Goal: Task Accomplishment & Management: Manage account settings

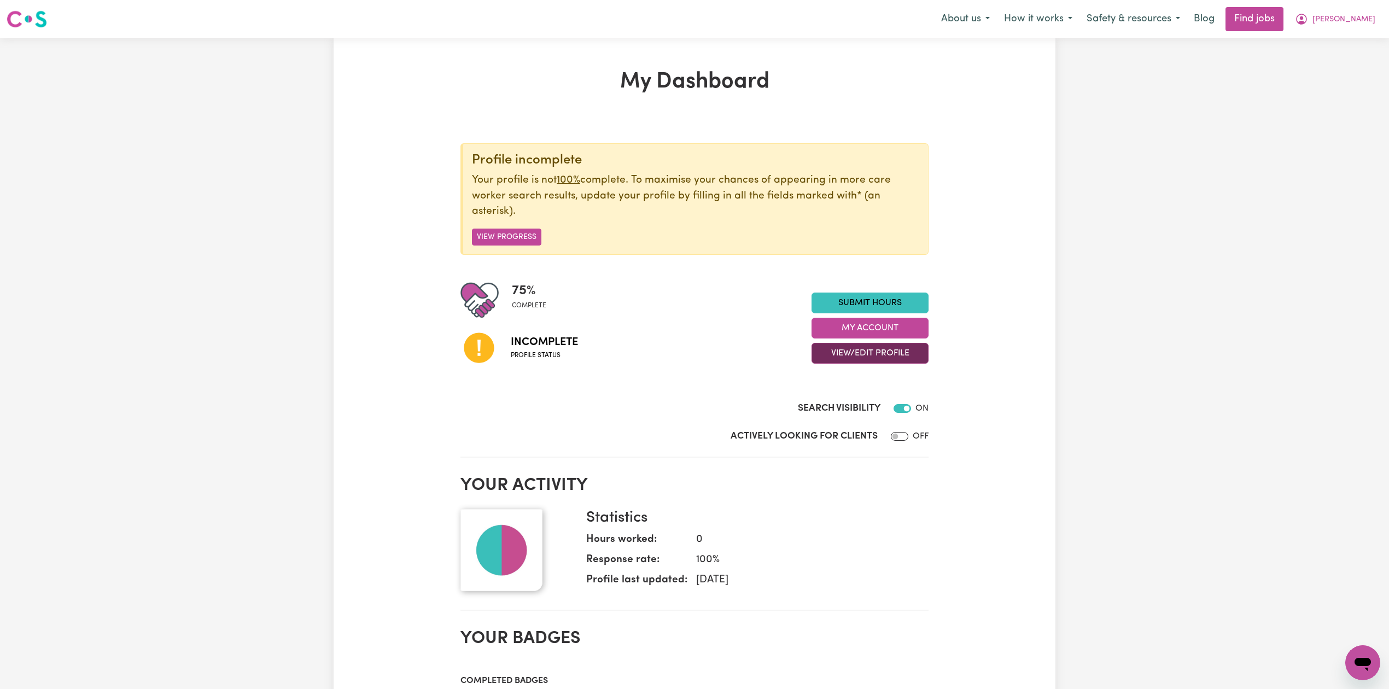
click at [875, 351] on button "View/Edit Profile" at bounding box center [869, 353] width 117 height 21
click at [862, 398] on link "Edit Profile" at bounding box center [863, 404] width 102 height 22
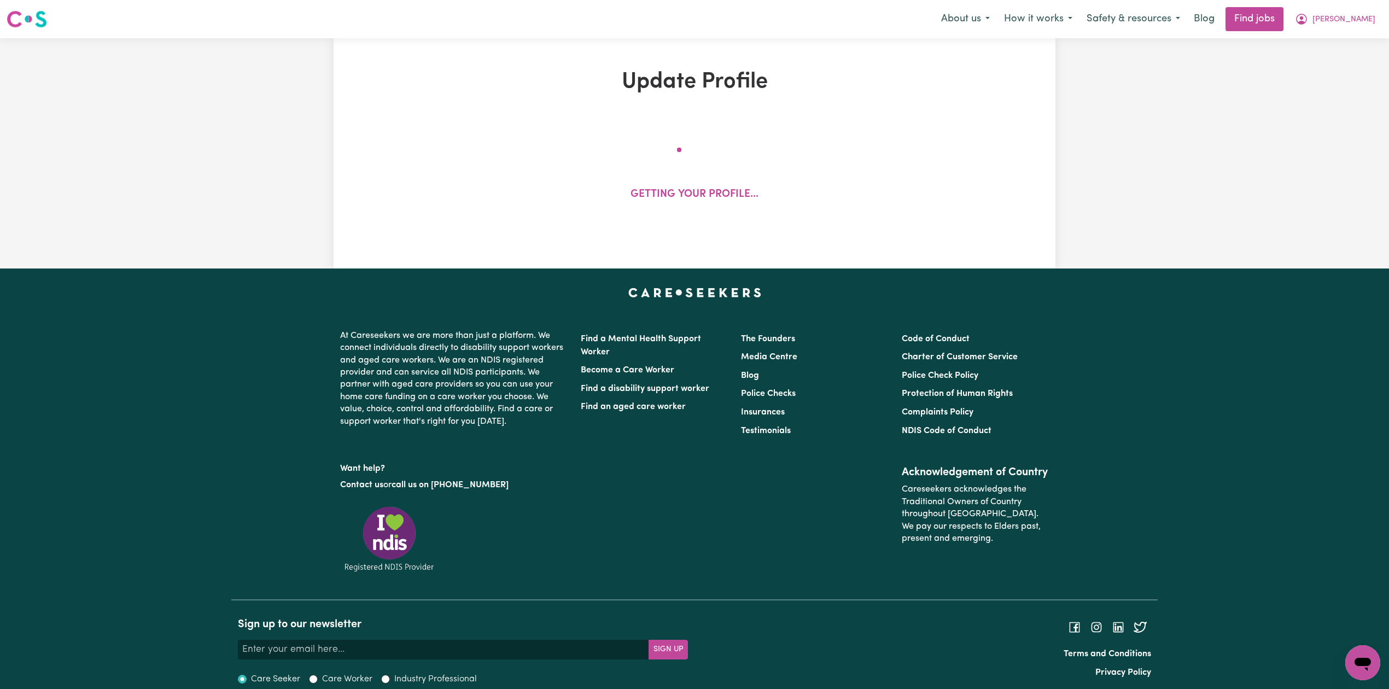
select select "[DEMOGRAPHIC_DATA]"
select select "[DEMOGRAPHIC_DATA] Citizen"
select select "Studying a healthcare related degree or qualification"
select select "40"
select select "45"
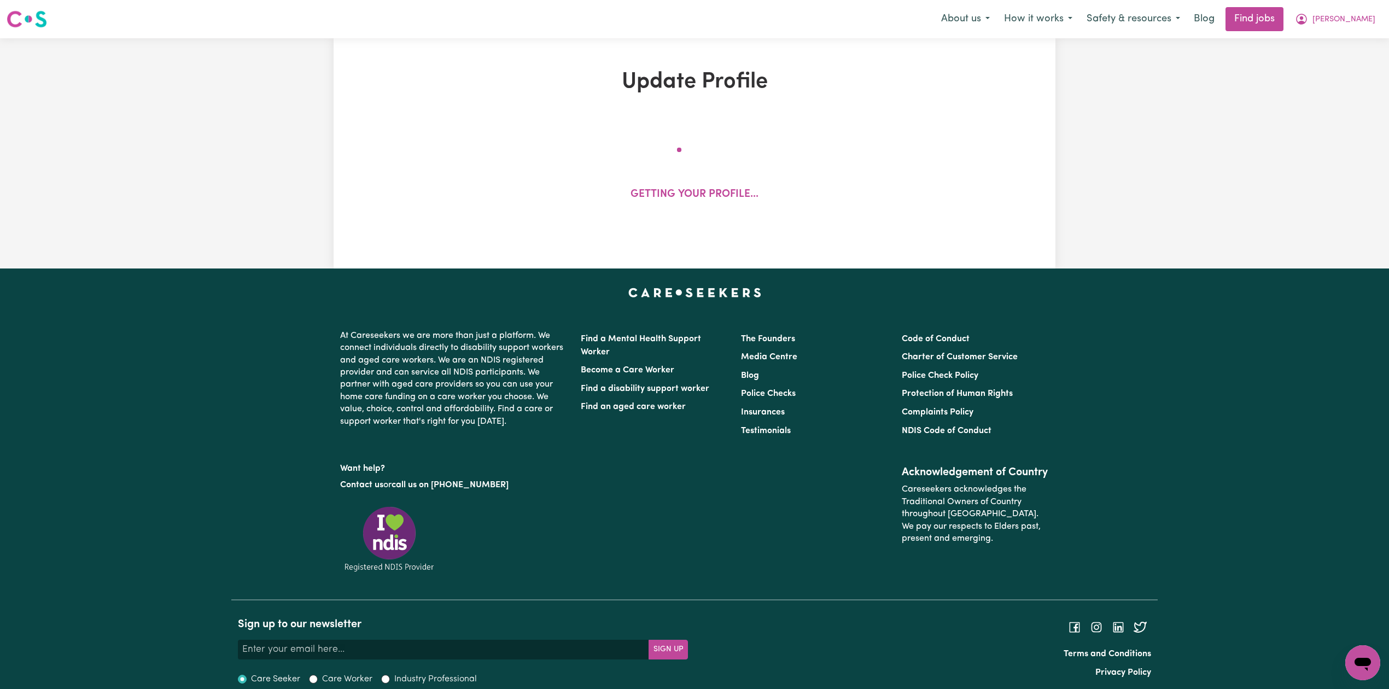
select select "52"
select select "70"
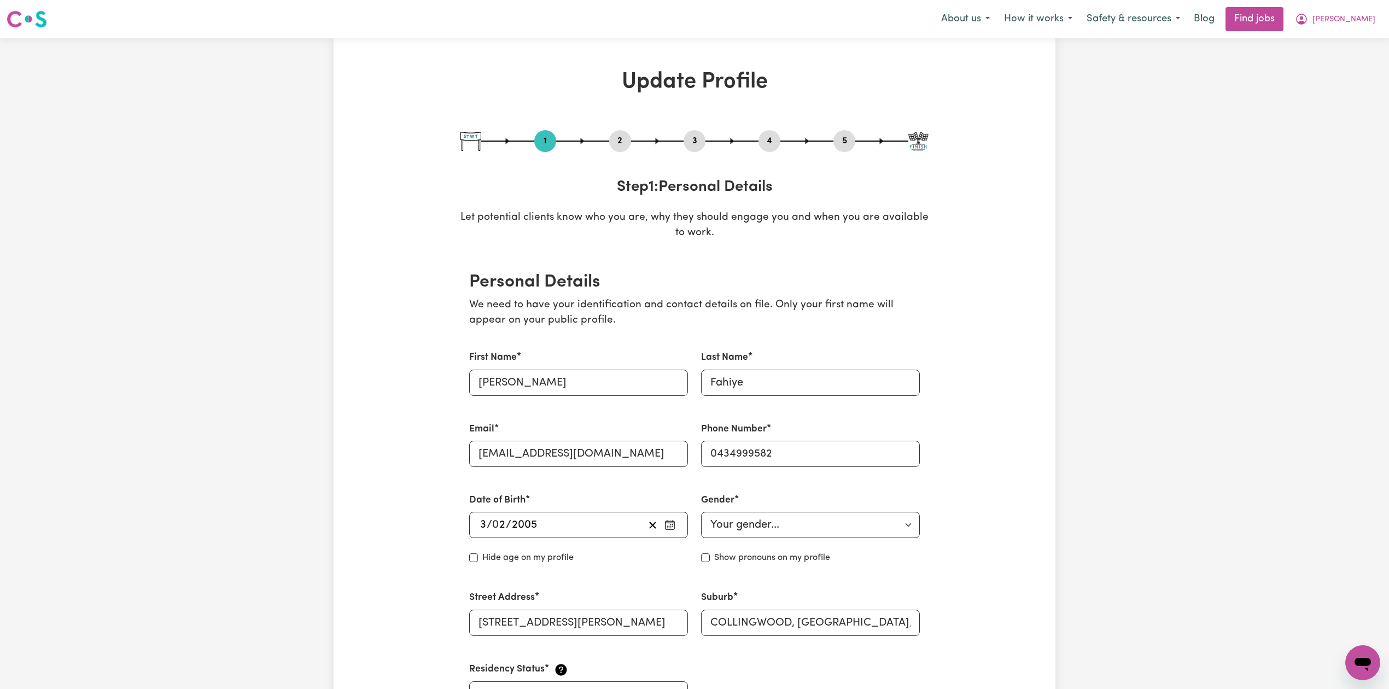
click at [617, 135] on button "2" at bounding box center [620, 141] width 22 height 14
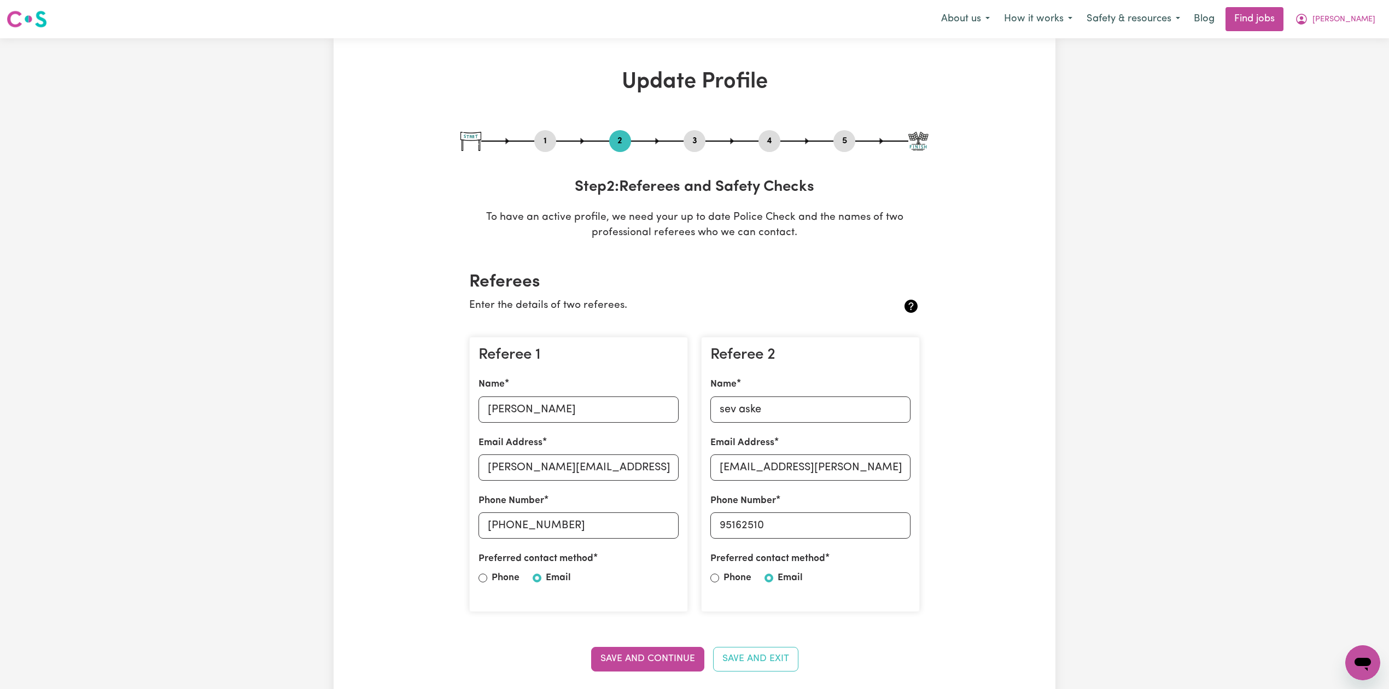
scroll to position [73, 0]
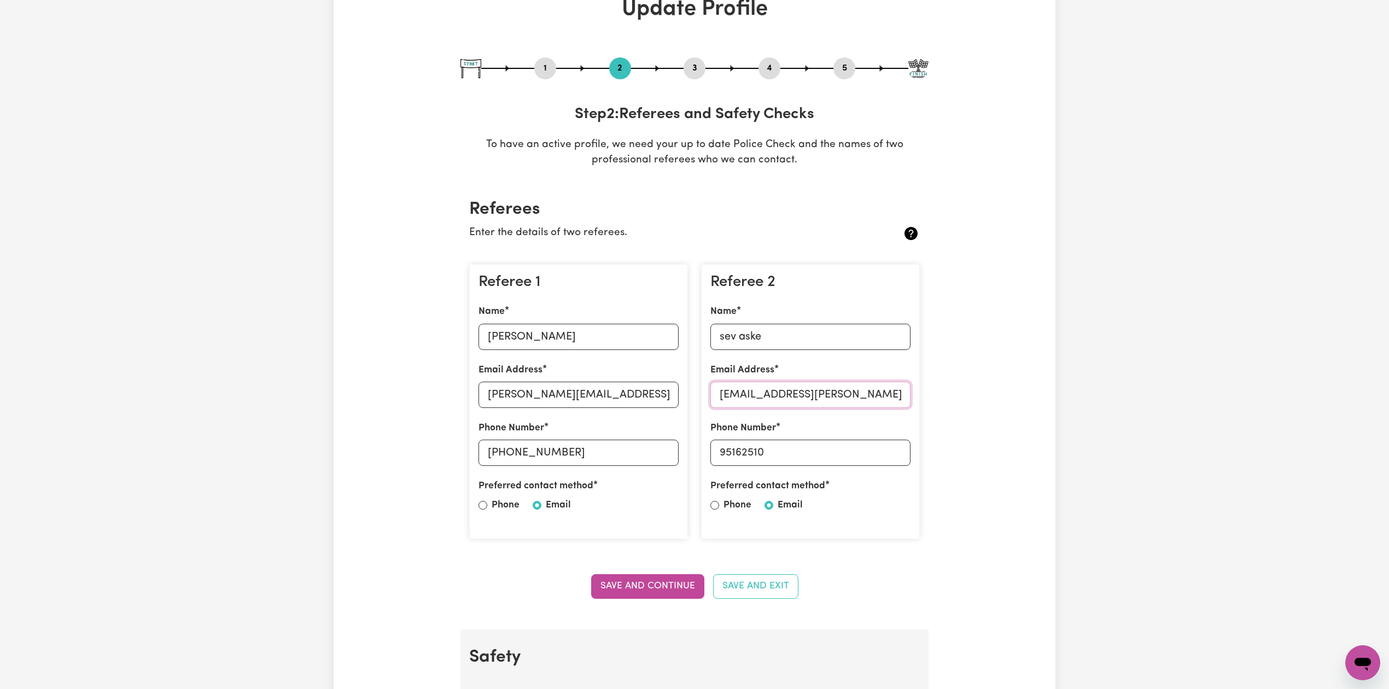
click at [753, 392] on input "[EMAIL_ADDRESS][PERSON_NAME][DOMAIN_NAME]" at bounding box center [810, 395] width 200 height 26
click at [678, 584] on button "Save and Continue" at bounding box center [647, 586] width 113 height 24
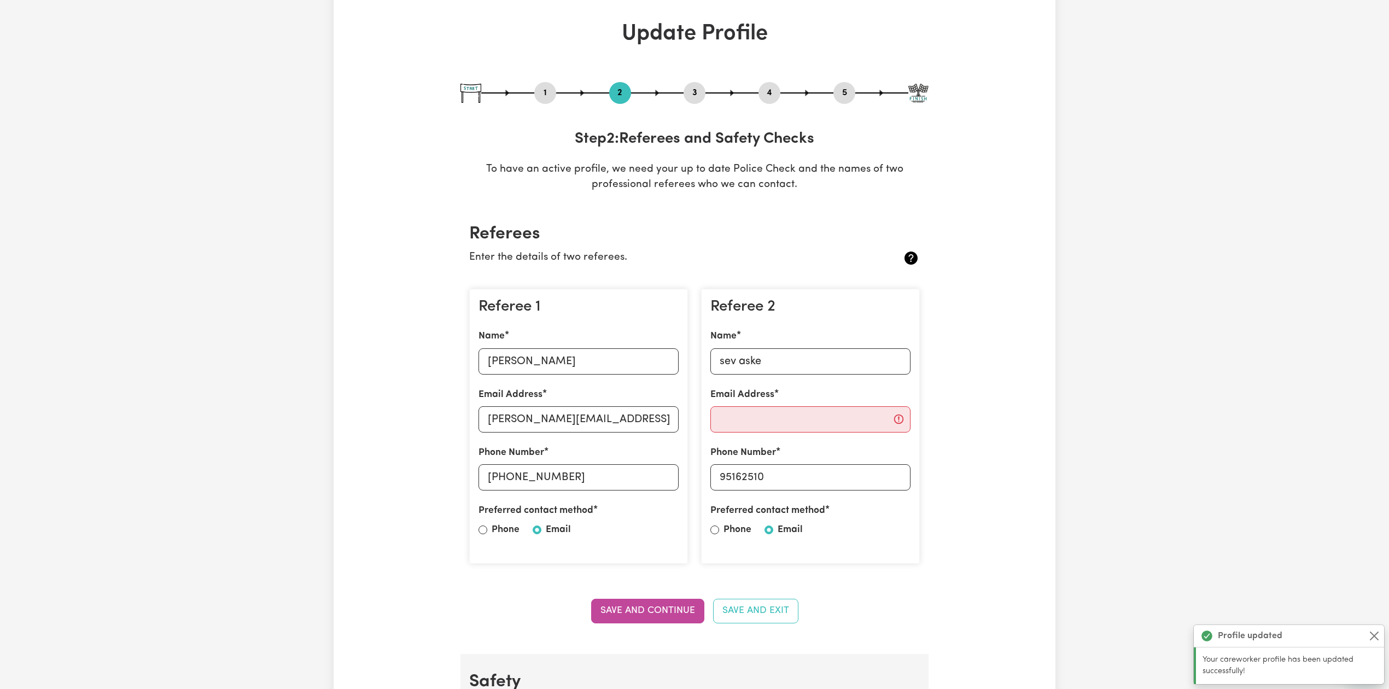
scroll to position [0, 0]
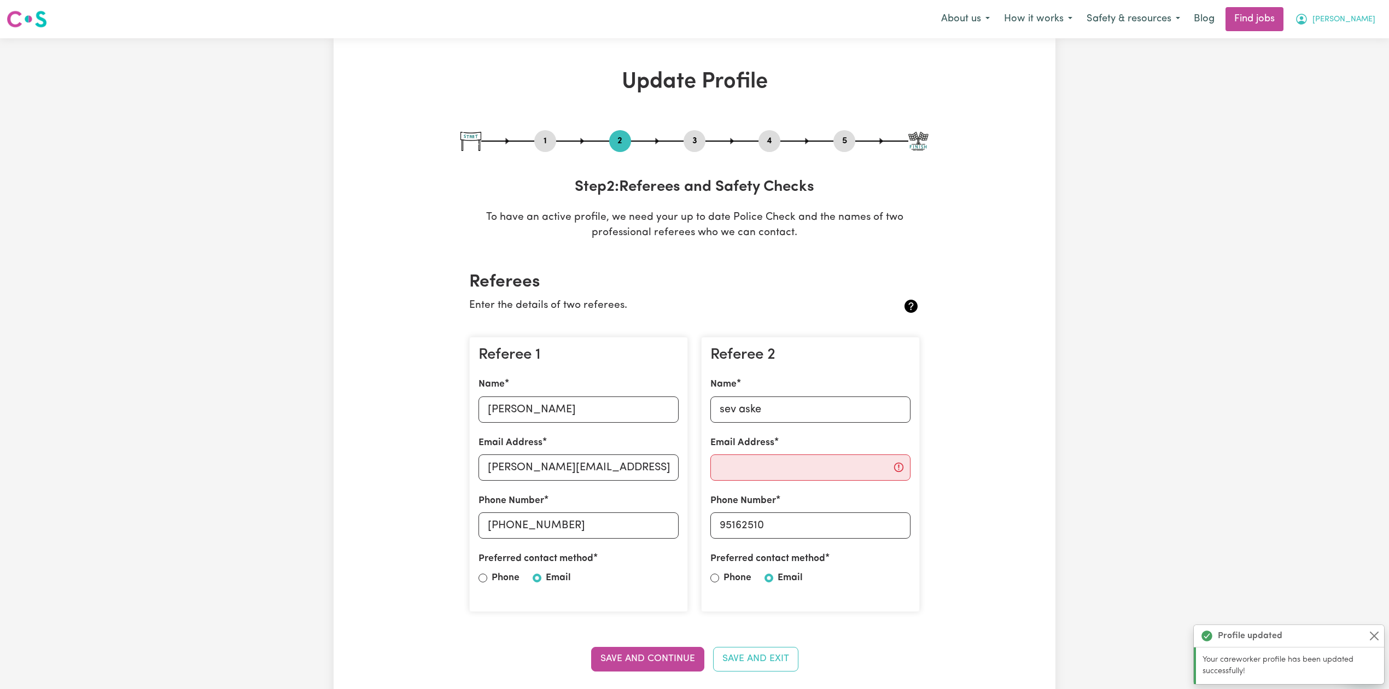
click at [1370, 27] on button "[PERSON_NAME]" at bounding box center [1335, 19] width 95 height 23
click at [1324, 79] on link "Logout" at bounding box center [1338, 83] width 86 height 21
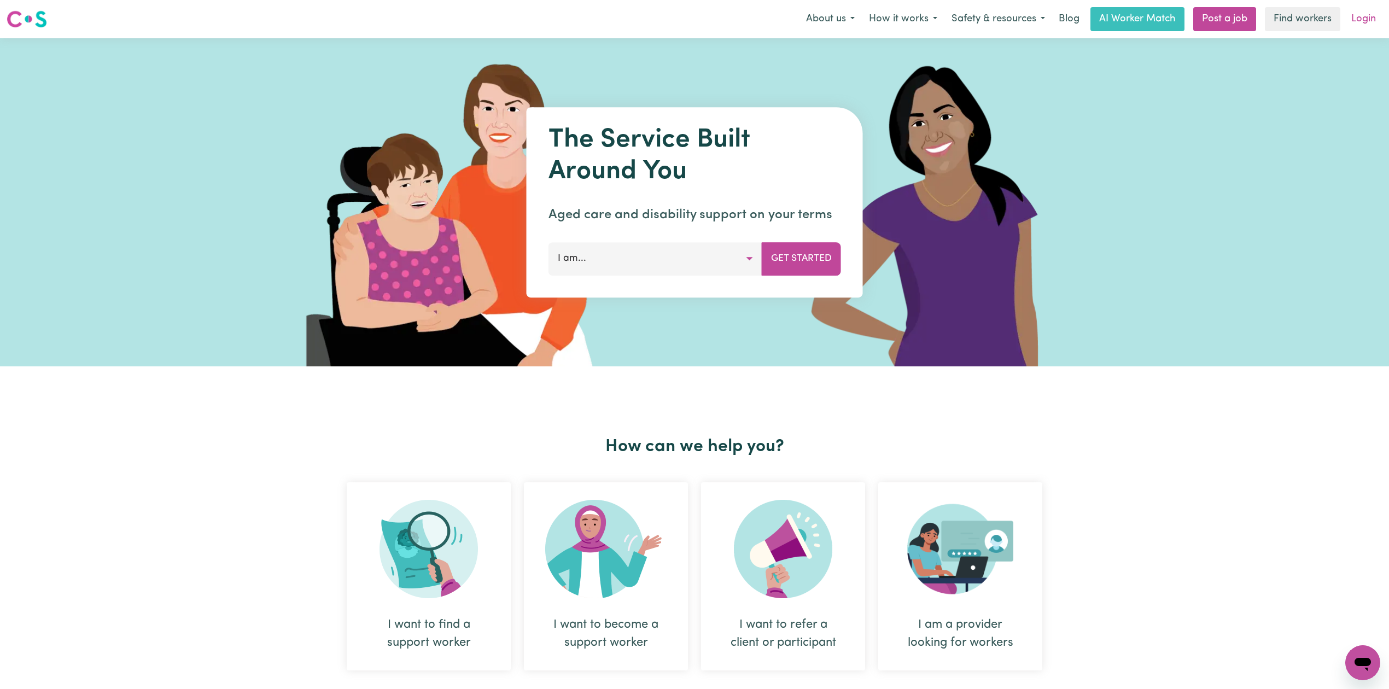
click at [1366, 11] on link "Login" at bounding box center [1364, 19] width 38 height 24
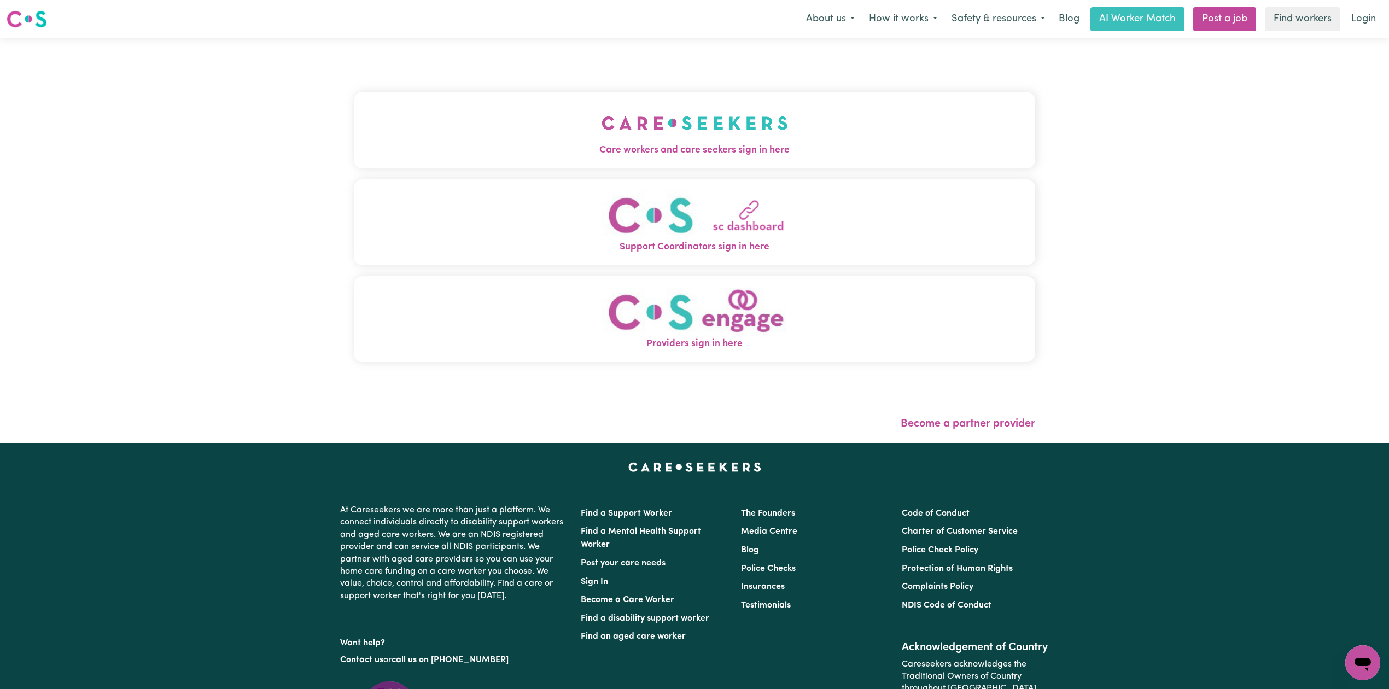
click at [576, 128] on button "Care workers and care seekers sign in here" at bounding box center [694, 130] width 681 height 77
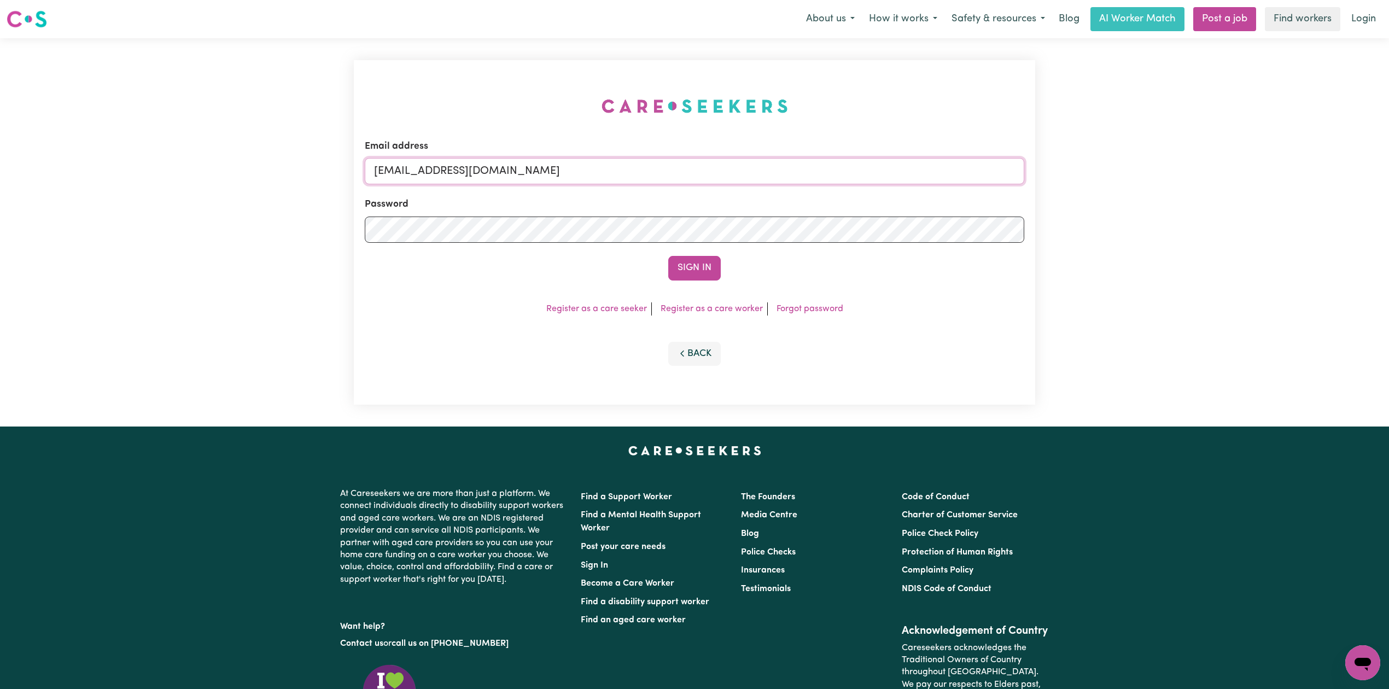
drag, startPoint x: 471, startPoint y: 173, endPoint x: 476, endPoint y: 184, distance: 12.3
click at [472, 174] on input "[EMAIL_ADDRESS][DOMAIN_NAME]" at bounding box center [694, 171] width 659 height 26
drag, startPoint x: 431, startPoint y: 173, endPoint x: 749, endPoint y: 173, distance: 317.7
click at [749, 173] on input "Superuser~[EMAIL_ADDRESS][DOMAIN_NAME]" at bounding box center [694, 171] width 659 height 26
type input "Superuser~[EMAIL_ADDRESS][DOMAIN_NAME]"
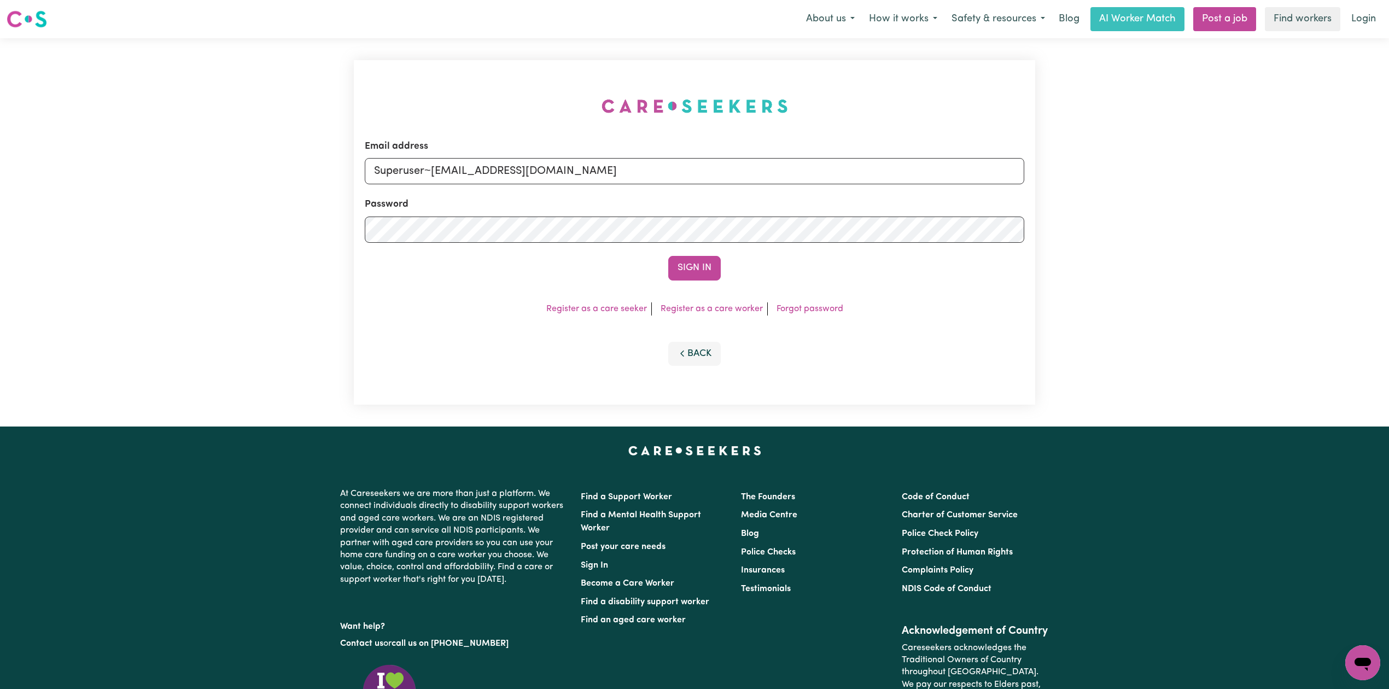
click at [665, 270] on div "Sign In" at bounding box center [694, 268] width 659 height 24
click at [711, 270] on button "Sign In" at bounding box center [694, 268] width 52 height 24
